Goal: Find specific page/section: Find specific page/section

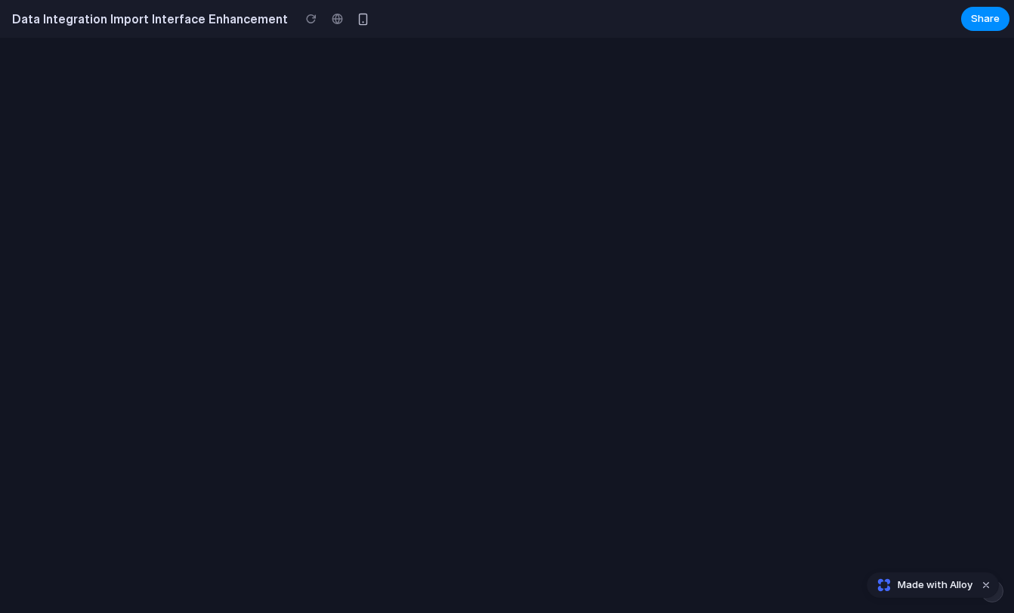
click at [560, 105] on div at bounding box center [507, 326] width 1014 height 576
click at [351, 22] on button "button" at bounding box center [362, 19] width 23 height 23
click at [326, 22] on div at bounding box center [337, 19] width 23 height 23
